Goal: Find specific page/section: Find specific page/section

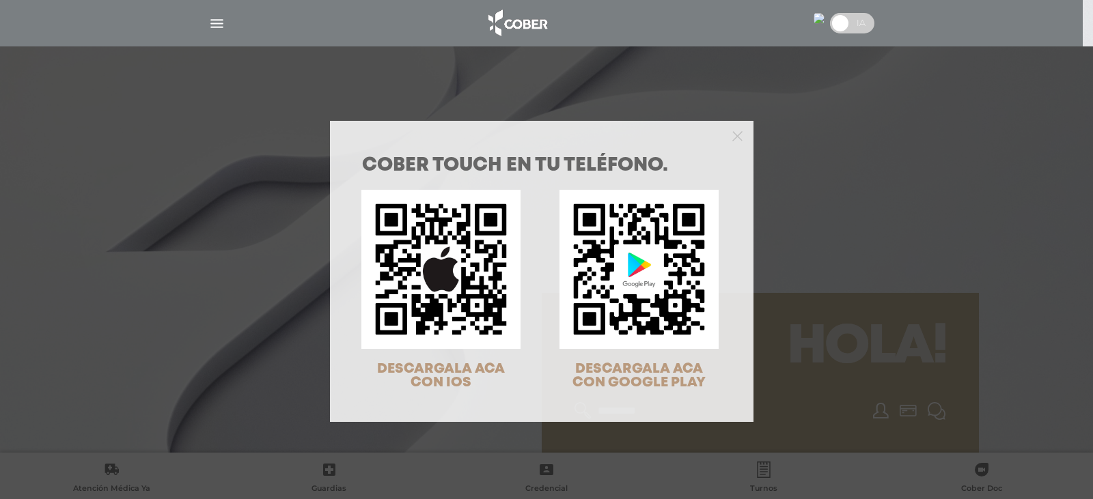
click at [726, 135] on div at bounding box center [541, 134] width 423 height 27
click at [732, 135] on icon "Close" at bounding box center [737, 136] width 10 height 10
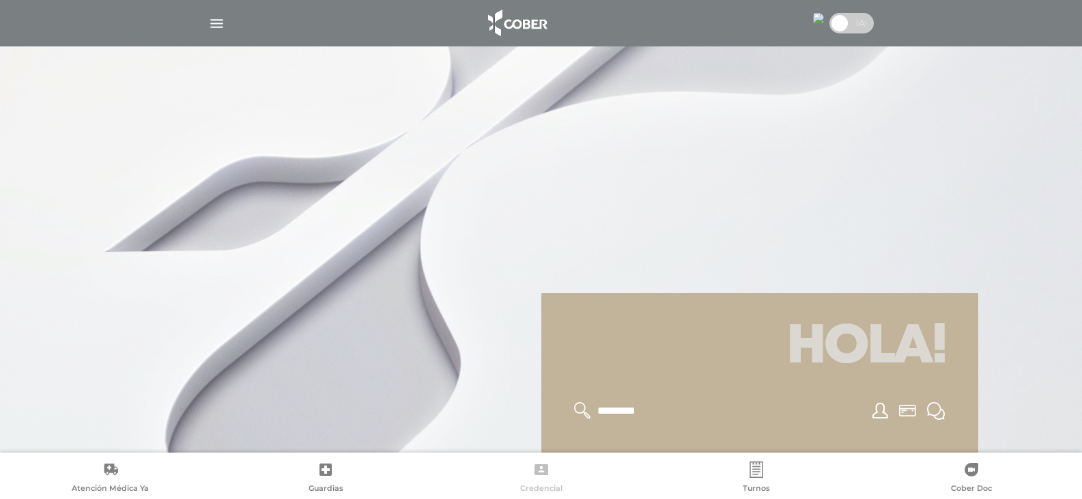
click at [537, 470] on icon at bounding box center [542, 469] width 14 height 11
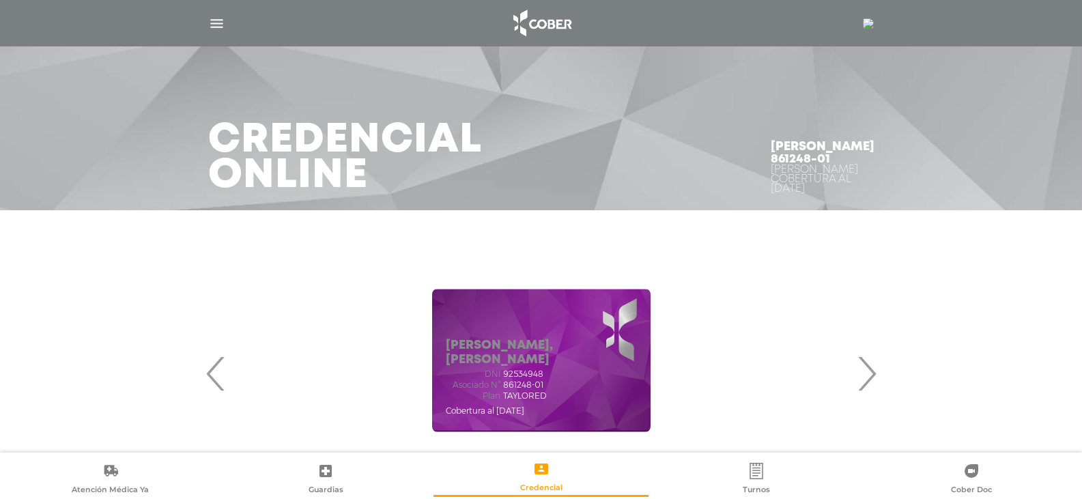
click at [865, 387] on span "›" at bounding box center [867, 374] width 27 height 74
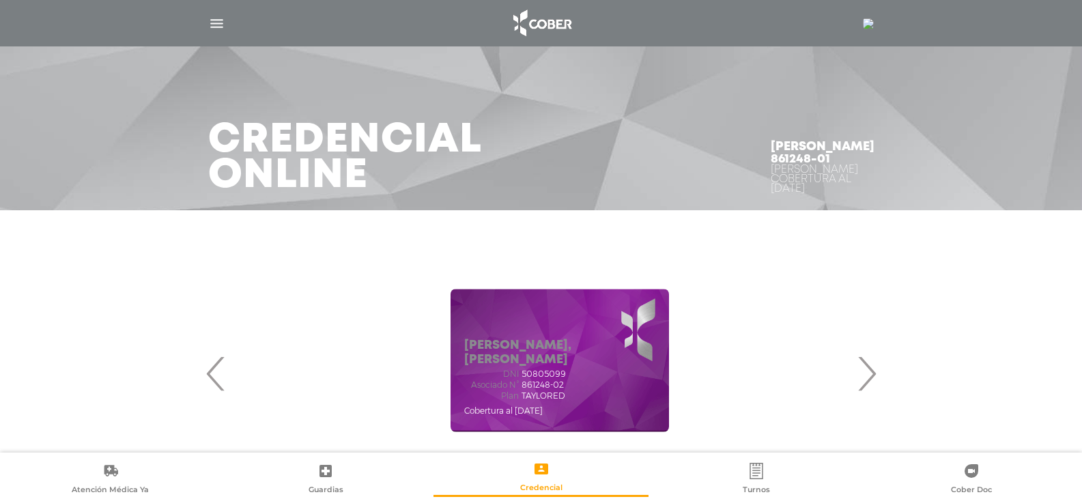
drag, startPoint x: 503, startPoint y: 386, endPoint x: 522, endPoint y: 386, distance: 18.4
click at [522, 386] on span "861248-02" at bounding box center [543, 385] width 42 height 10
